Goal: Book appointment/travel/reservation

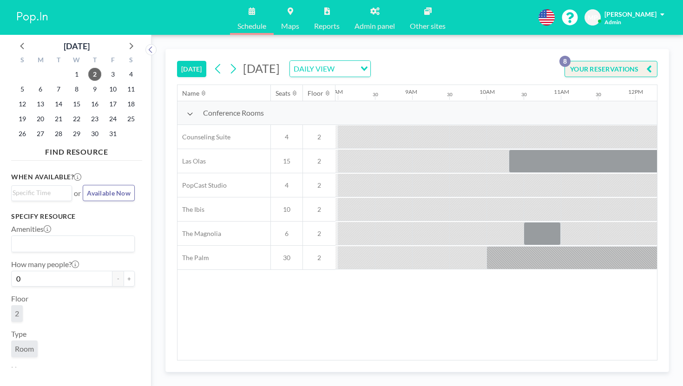
scroll to position [0, 603]
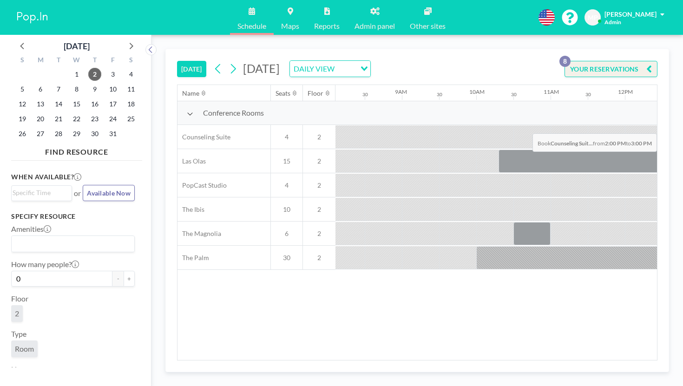
drag, startPoint x: 523, startPoint y: 113, endPoint x: 555, endPoint y: 112, distance: 31.6
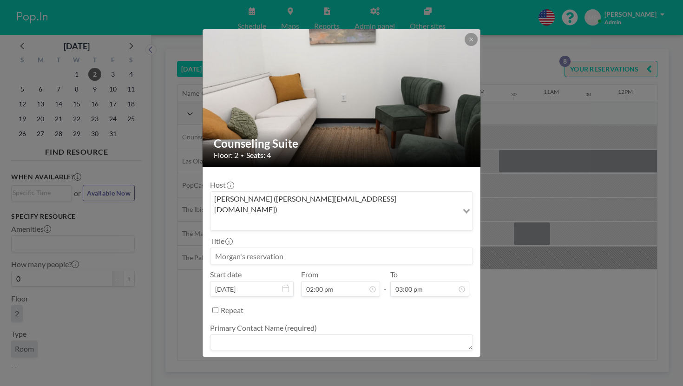
click at [317, 248] on input at bounding box center [342, 256] width 262 height 16
type input "Clay"
click at [318, 335] on textarea at bounding box center [341, 343] width 263 height 16
type textarea "Clay"
click at [319, 369] on textarea at bounding box center [341, 377] width 263 height 16
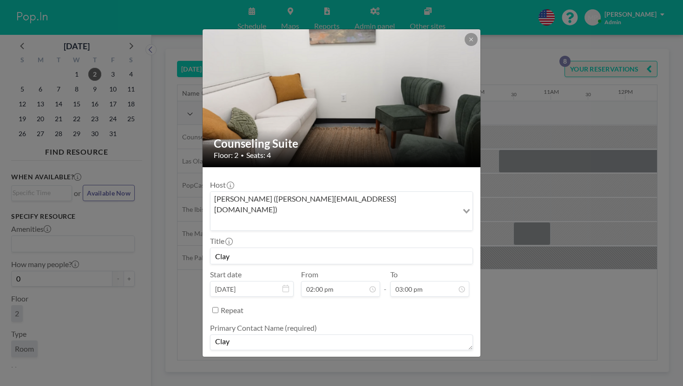
type textarea "-"
click at [269, 248] on input "Clay" at bounding box center [342, 256] width 262 height 16
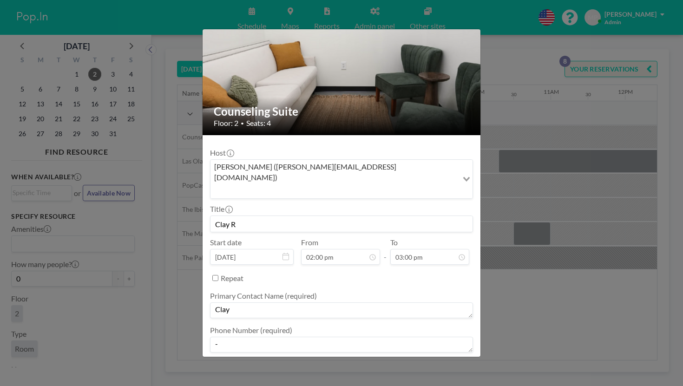
type input "Clay R"
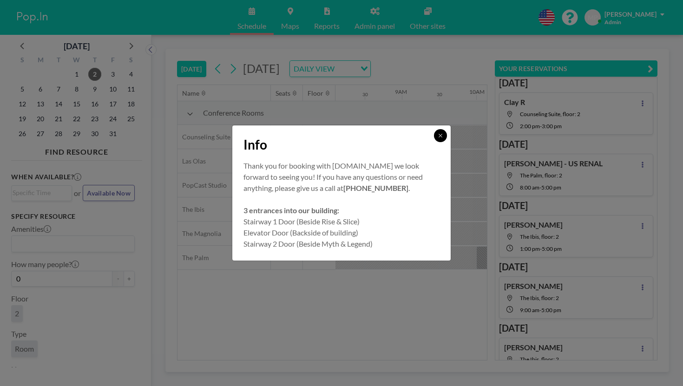
click at [438, 139] on icon at bounding box center [441, 136] width 6 height 6
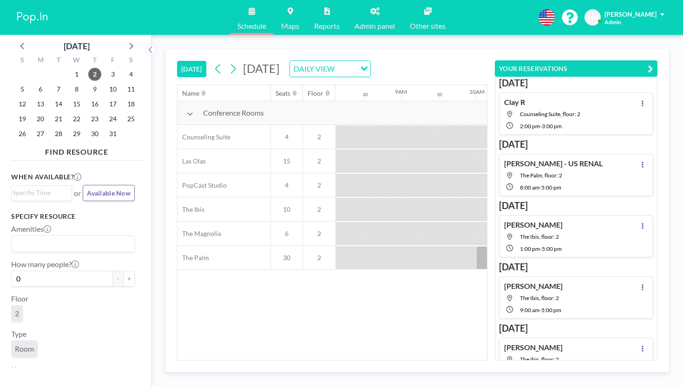
click at [652, 60] on button "YOUR RESERVATIONS" at bounding box center [576, 68] width 163 height 16
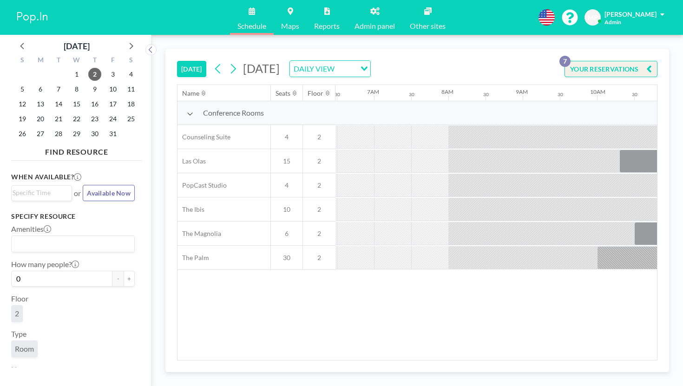
scroll to position [0, 483]
